Goal: Find specific page/section: Find specific page/section

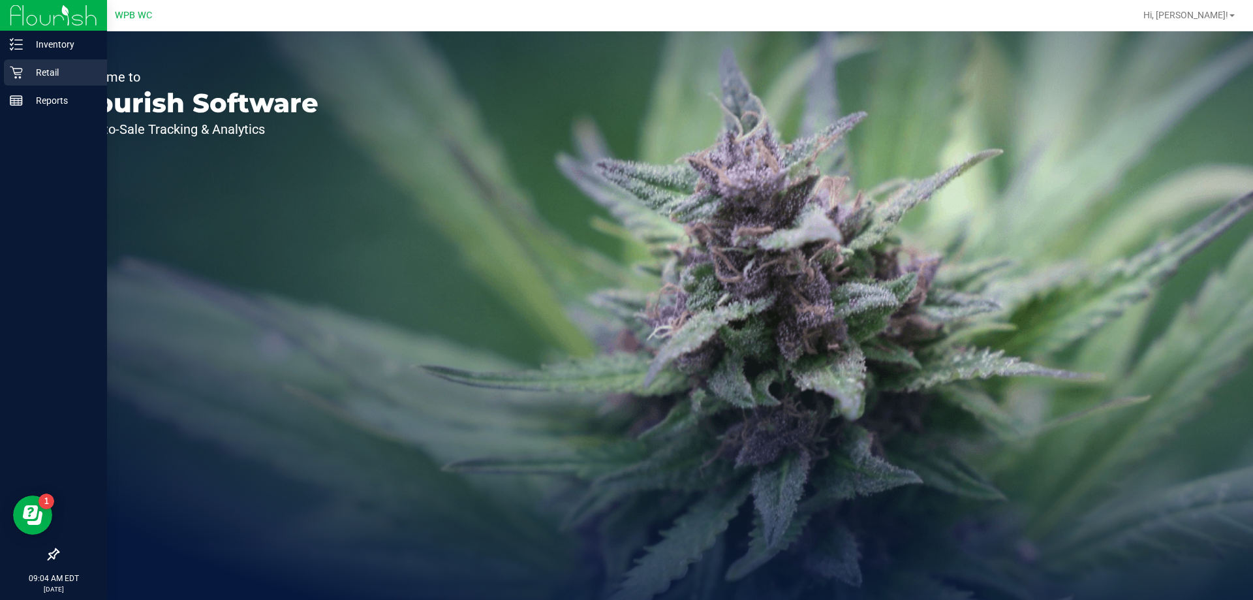
click at [46, 75] on p "Retail" at bounding box center [62, 73] width 78 height 16
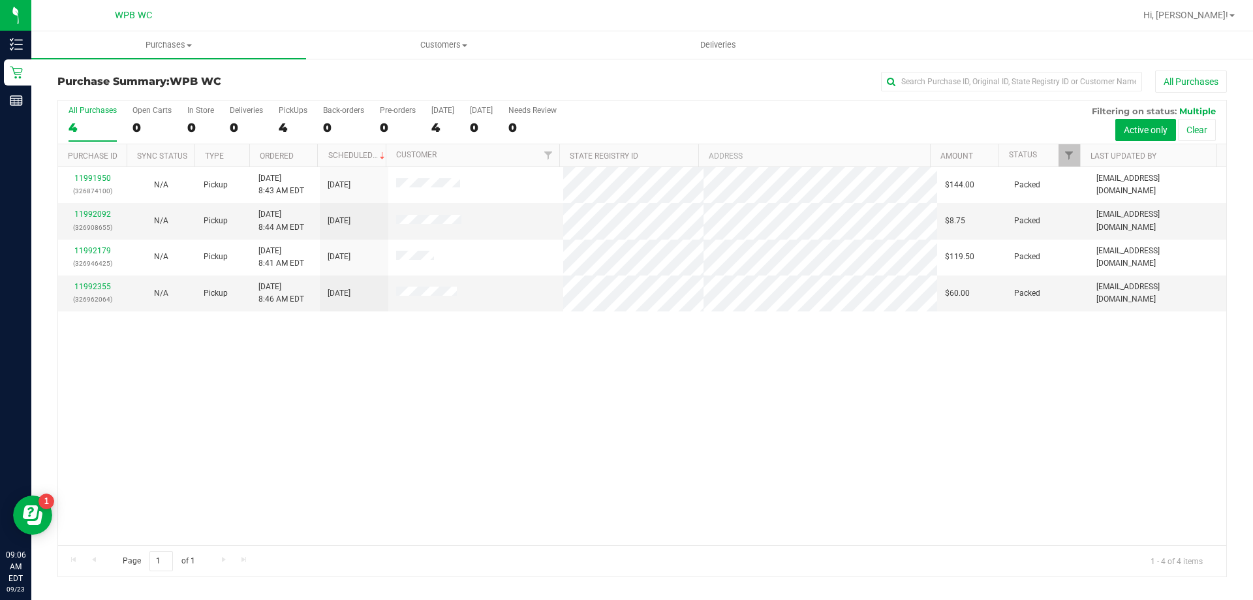
click at [1131, 406] on div "11991950 (326874100) N/A Pickup [DATE] 8:43 AM EDT 9/23/2025 $144.00 Packed [EM…" at bounding box center [642, 356] width 1168 height 378
click at [1154, 433] on div "11991950 (326874100) N/A Pickup [DATE] 8:43 AM EDT 9/23/2025 $144.00 Packed [EM…" at bounding box center [642, 356] width 1168 height 378
click at [133, 398] on div "11991950 (326874100) N/A Pickup [DATE] 8:43 AM EDT 9/23/2025 $144.00 Packed [EM…" at bounding box center [642, 356] width 1168 height 378
click at [91, 430] on div "11991950 (326874100) N/A Pickup [DATE] 8:43 AM EDT 9/23/2025 $144.00 Packed [EM…" at bounding box center [642, 356] width 1168 height 378
click at [1159, 405] on div "11991950 (326874100) N/A Pickup [DATE] 8:43 AM EDT 9/23/2025 $144.00 Packed [EM…" at bounding box center [642, 356] width 1168 height 378
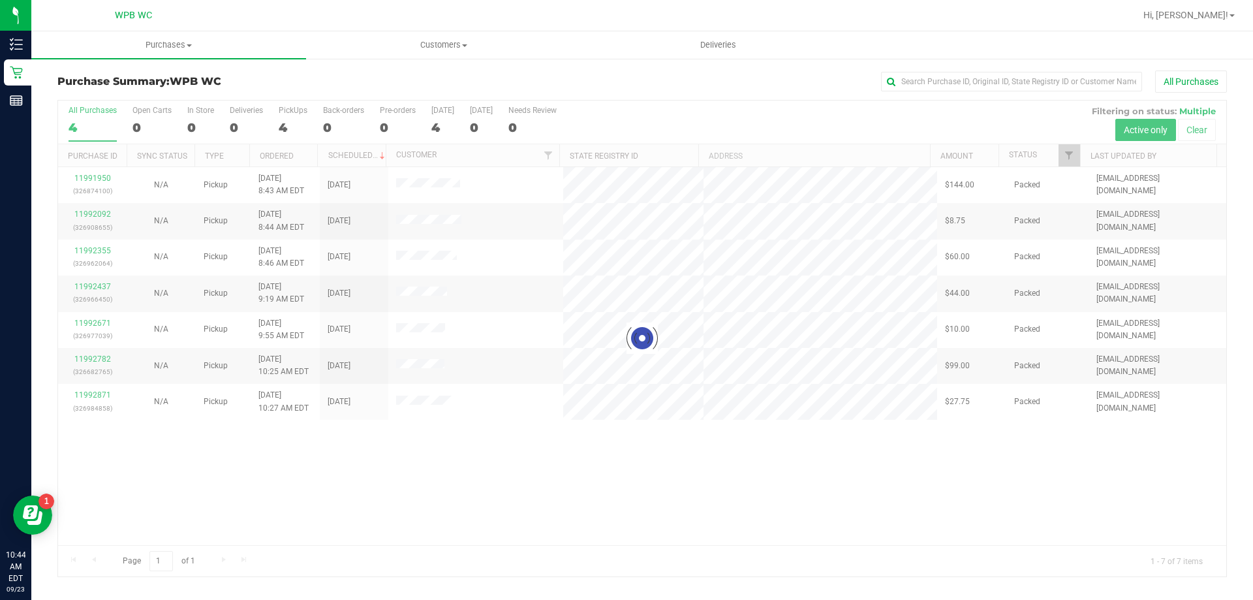
click at [112, 501] on div at bounding box center [642, 338] width 1168 height 476
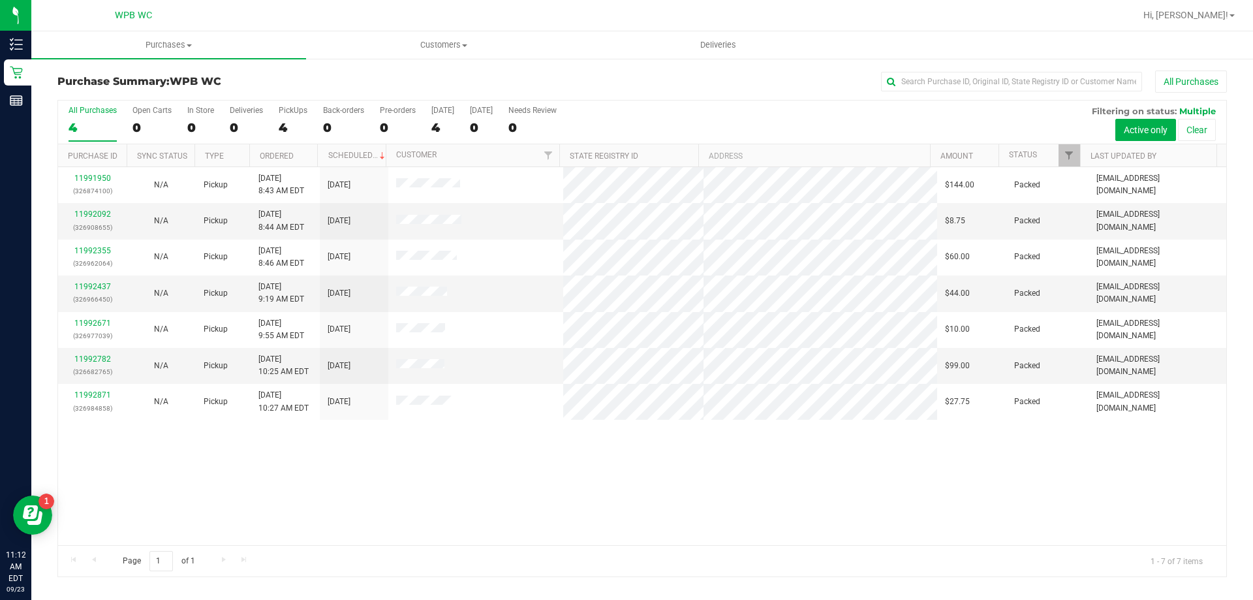
click at [1142, 463] on div "11991950 (326874100) N/A Pickup [DATE] 8:43 AM EDT 9/23/2025 $144.00 Packed [EM…" at bounding box center [642, 356] width 1168 height 378
click at [118, 465] on div "11991950 (326874100) N/A Pickup [DATE] 8:43 AM EDT 9/23/2025 $144.00 Packed [EM…" at bounding box center [642, 356] width 1168 height 378
click at [1140, 462] on div "11991950 (326874100) N/A Pickup [DATE] 8:43 AM EDT 9/23/2025 $144.00 Packed [EM…" at bounding box center [642, 356] width 1168 height 378
click at [1159, 494] on div "11991950 (326874100) N/A Pickup [DATE] 8:43 AM EDT 9/23/2025 $144.00 Packed [EM…" at bounding box center [642, 356] width 1168 height 378
